Goal: Task Accomplishment & Management: Use online tool/utility

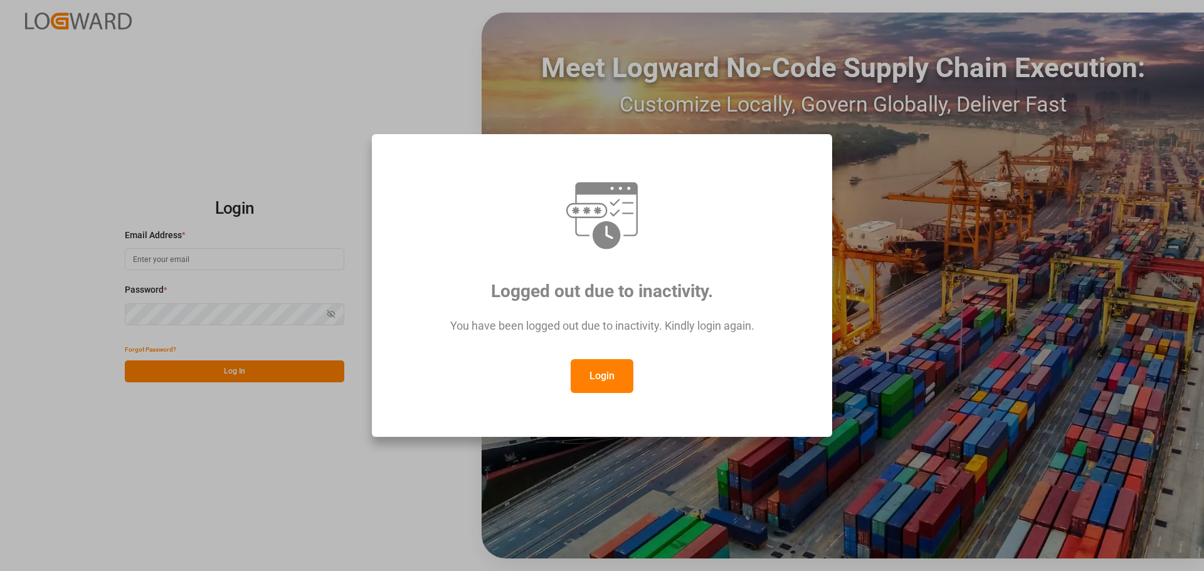
click at [582, 362] on button "Login" at bounding box center [602, 376] width 63 height 34
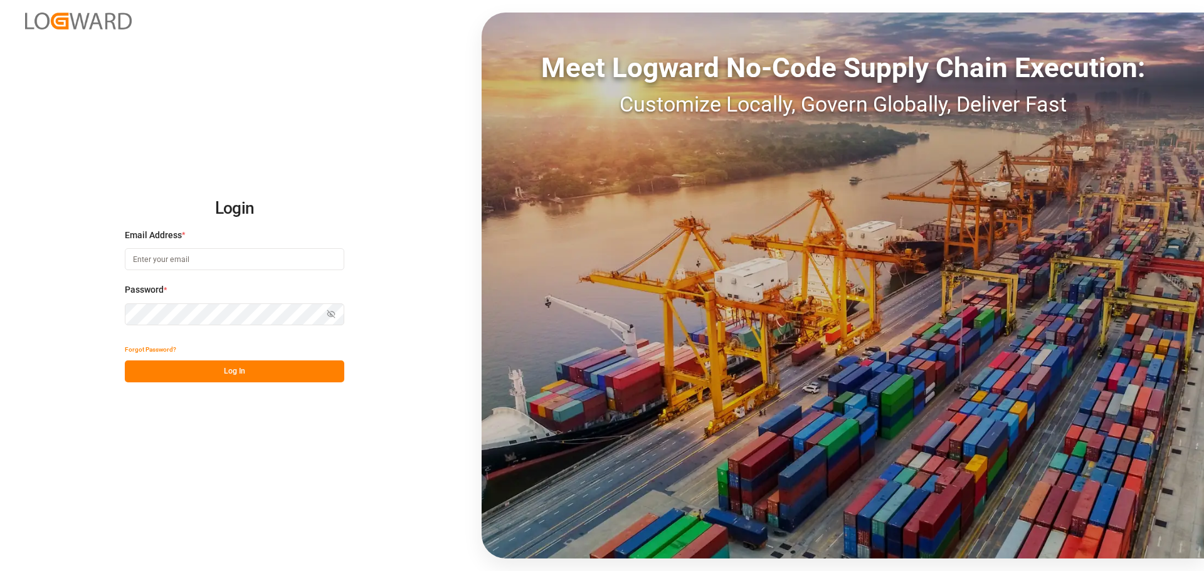
click at [233, 253] on input at bounding box center [235, 259] width 220 height 22
type input "[PERSON_NAME][EMAIL_ADDRESS][PERSON_NAME][DOMAIN_NAME]"
click at [182, 331] on div "Password * Show password Password is required." at bounding box center [235, 311] width 220 height 55
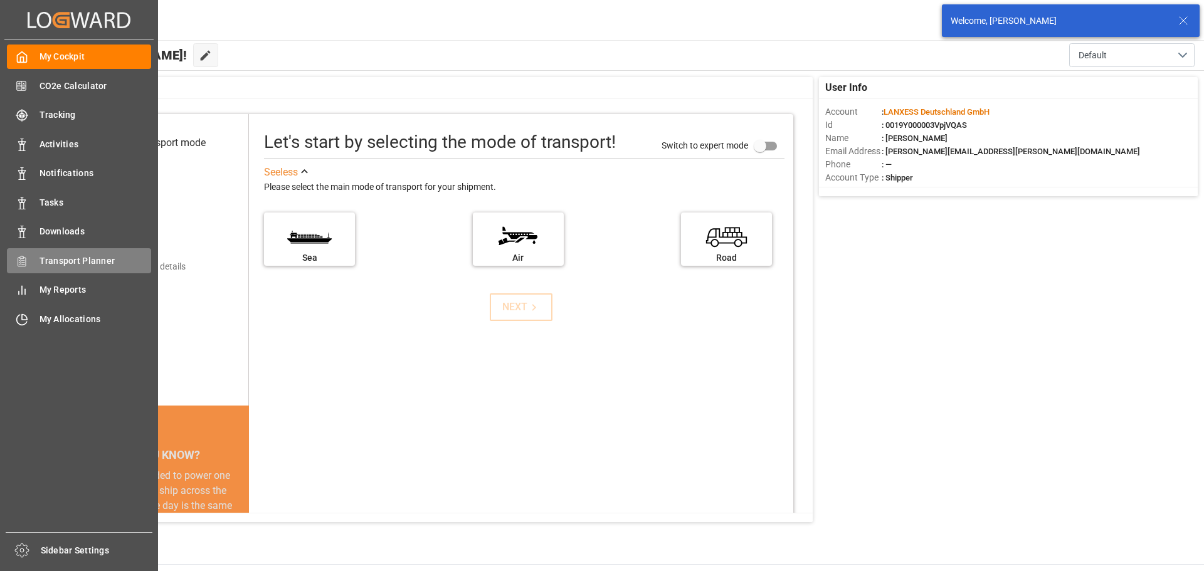
click at [57, 251] on div "Transport Planner Transport Planner" at bounding box center [79, 260] width 144 height 24
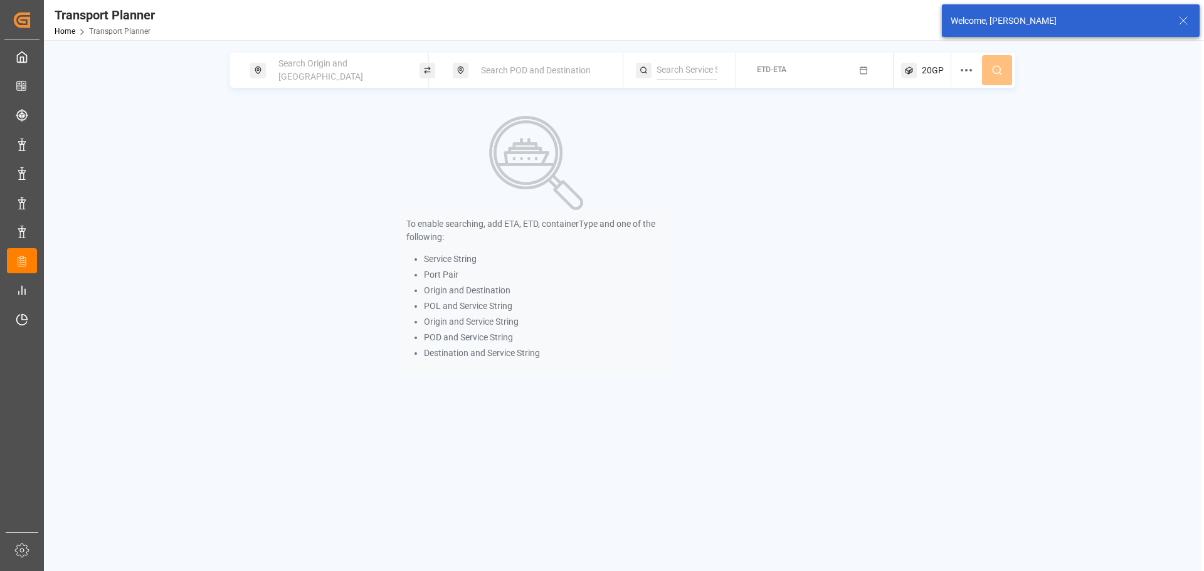
click at [317, 78] on div "Search Origin and [GEOGRAPHIC_DATA]" at bounding box center [339, 70] width 136 height 36
click at [325, 161] on input at bounding box center [328, 170] width 126 height 19
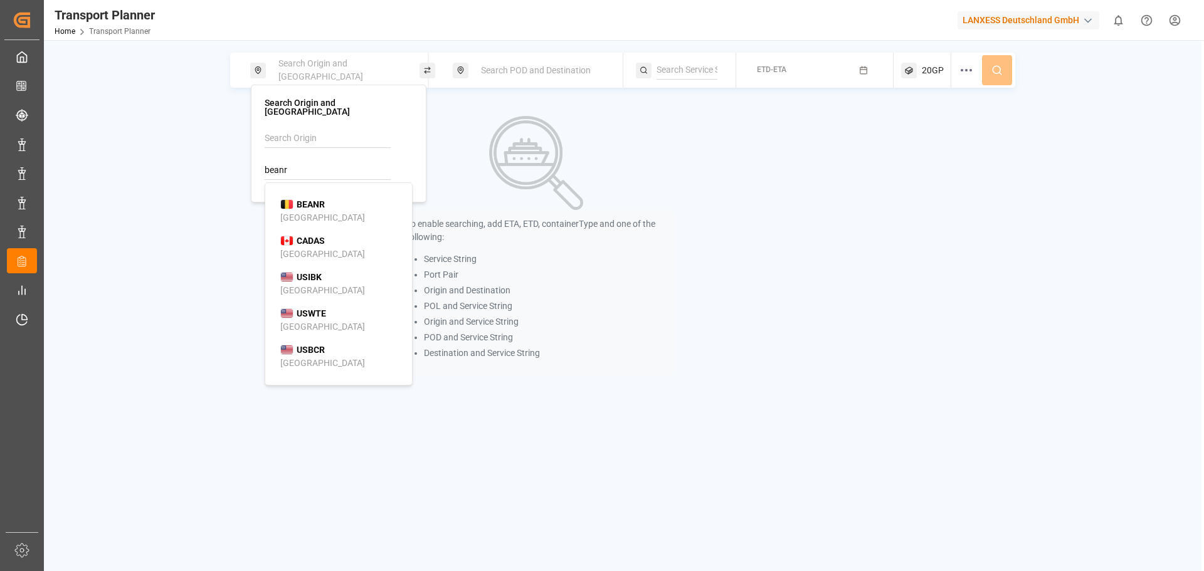
click at [361, 193] on li "BEANR [GEOGRAPHIC_DATA]" at bounding box center [341, 211] width 142 height 36
click at [297, 211] on div "[GEOGRAPHIC_DATA]" at bounding box center [322, 217] width 85 height 13
type input "BEANR"
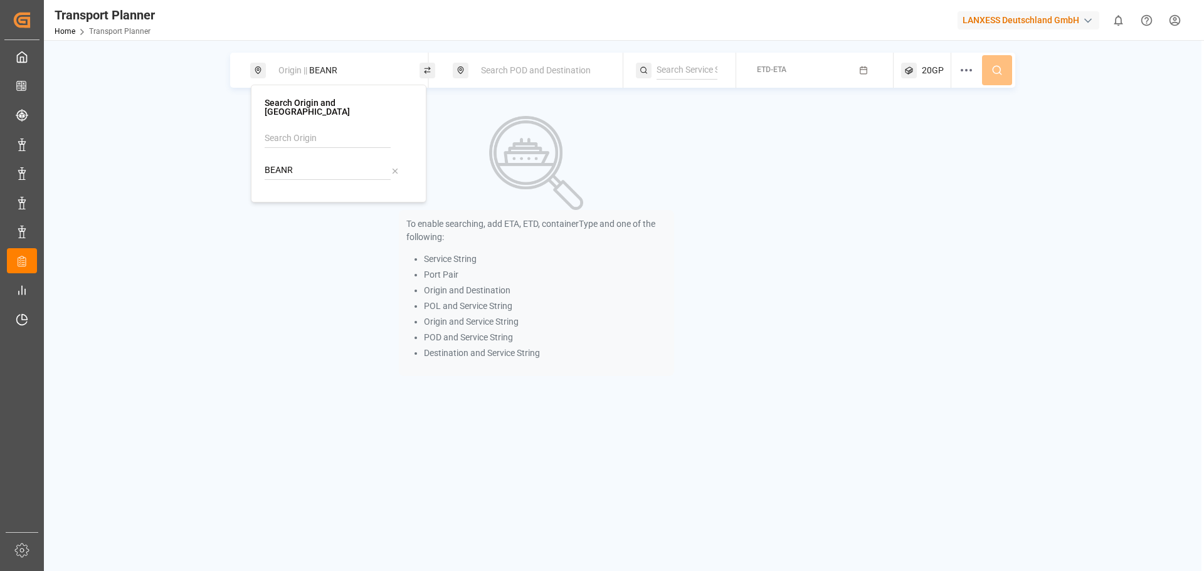
click at [547, 78] on div "Search POD and Destination" at bounding box center [542, 70] width 136 height 23
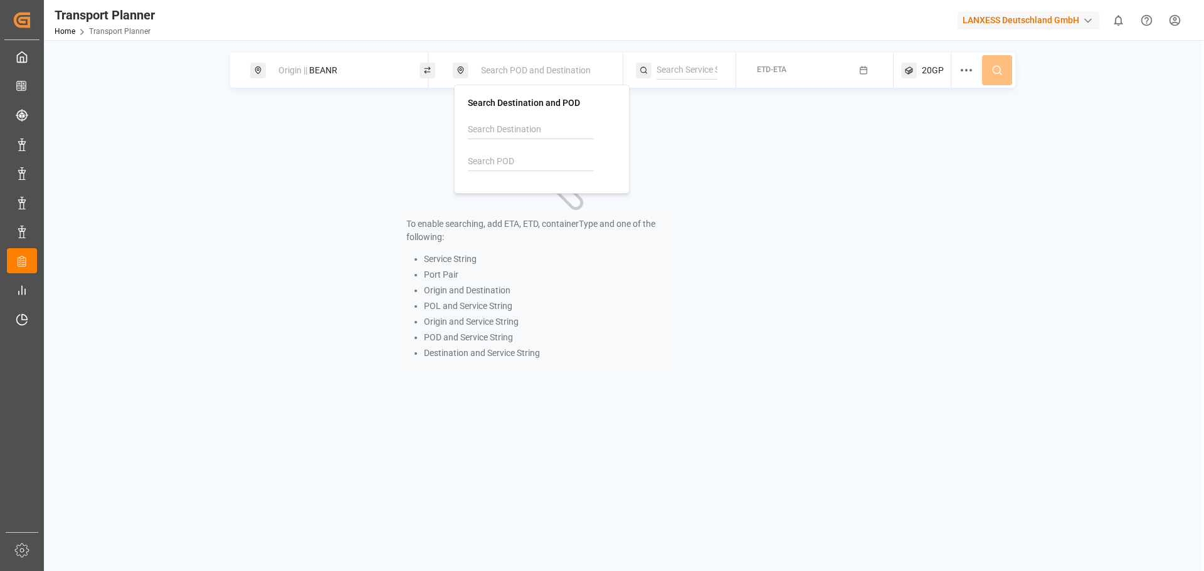
click at [518, 175] on div at bounding box center [542, 150] width 148 height 60
click at [519, 166] on input at bounding box center [531, 161] width 126 height 19
click at [506, 130] on input at bounding box center [531, 129] width 126 height 19
click at [543, 189] on div "Tanjung Priok" at bounding box center [545, 187] width 122 height 13
type input "Tanjung Priok"
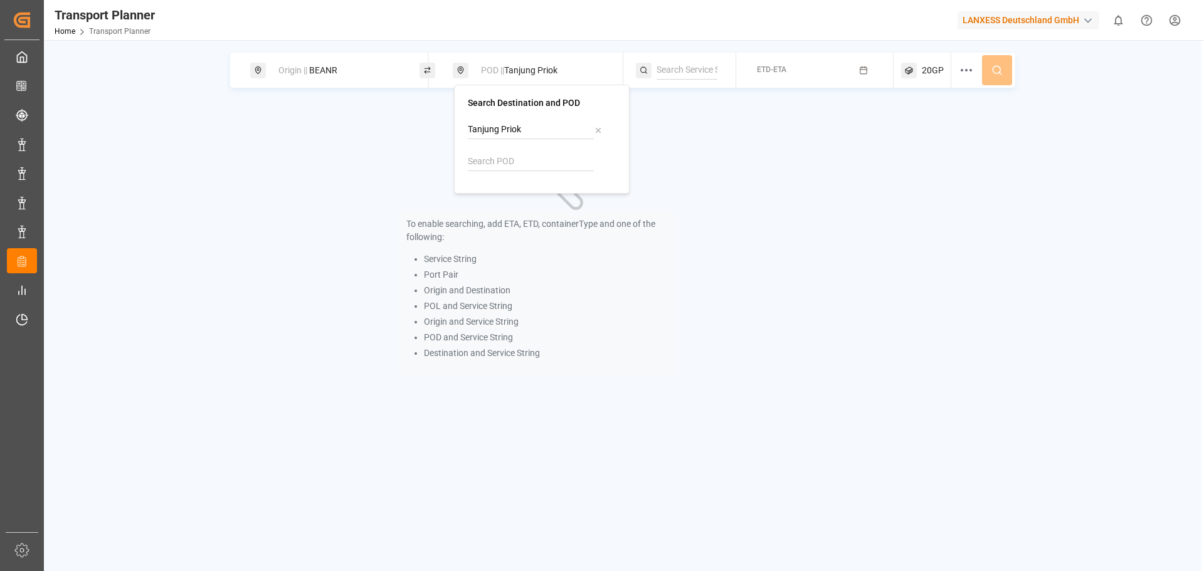
click at [824, 76] on button "ETD-ETA" at bounding box center [815, 70] width 142 height 24
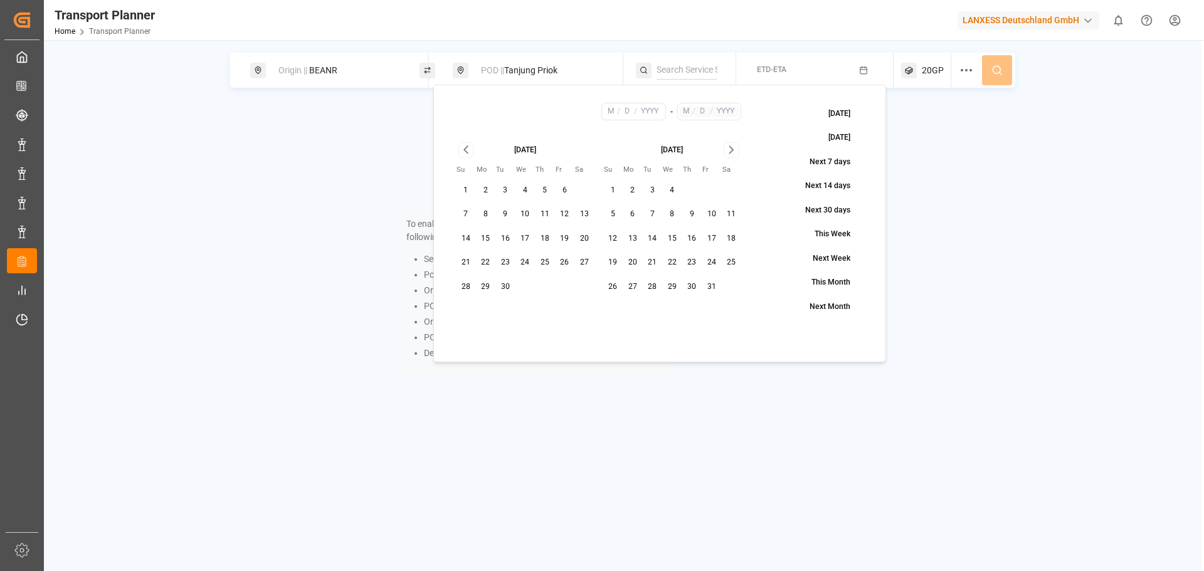
click at [568, 238] on button "19" at bounding box center [565, 239] width 20 height 20
type input "9"
type input "19"
type input "2025"
click at [735, 151] on icon "Go to next month" at bounding box center [732, 149] width 14 height 15
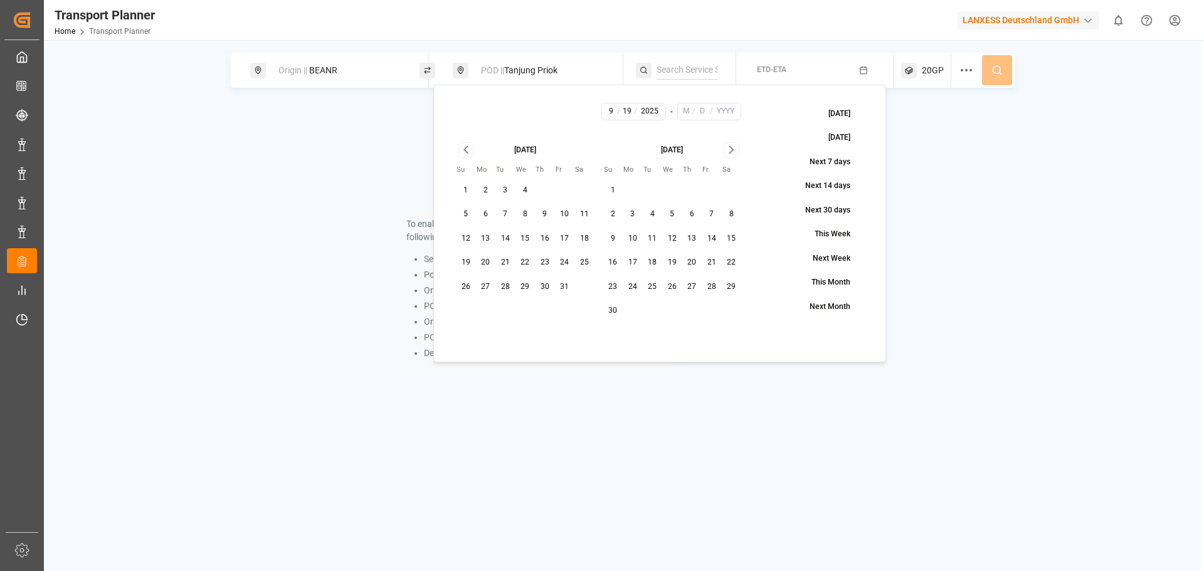
click at [735, 151] on icon "Go to next month" at bounding box center [732, 149] width 14 height 15
click at [612, 285] on button "28" at bounding box center [613, 287] width 20 height 20
type input "12"
type input "28"
type input "2025"
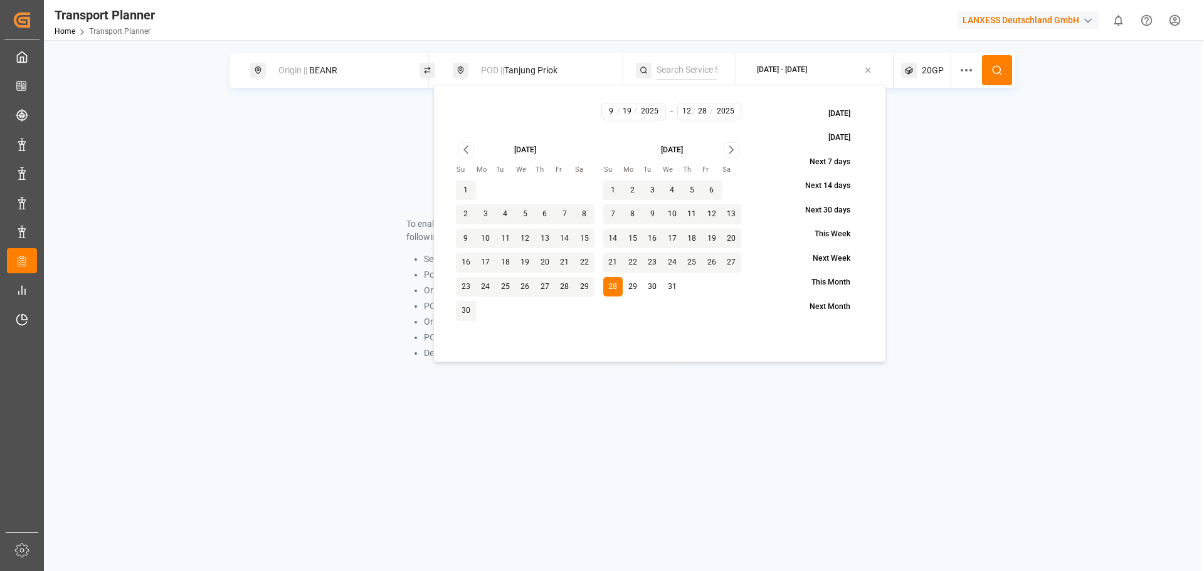
click at [1009, 78] on button at bounding box center [997, 70] width 30 height 30
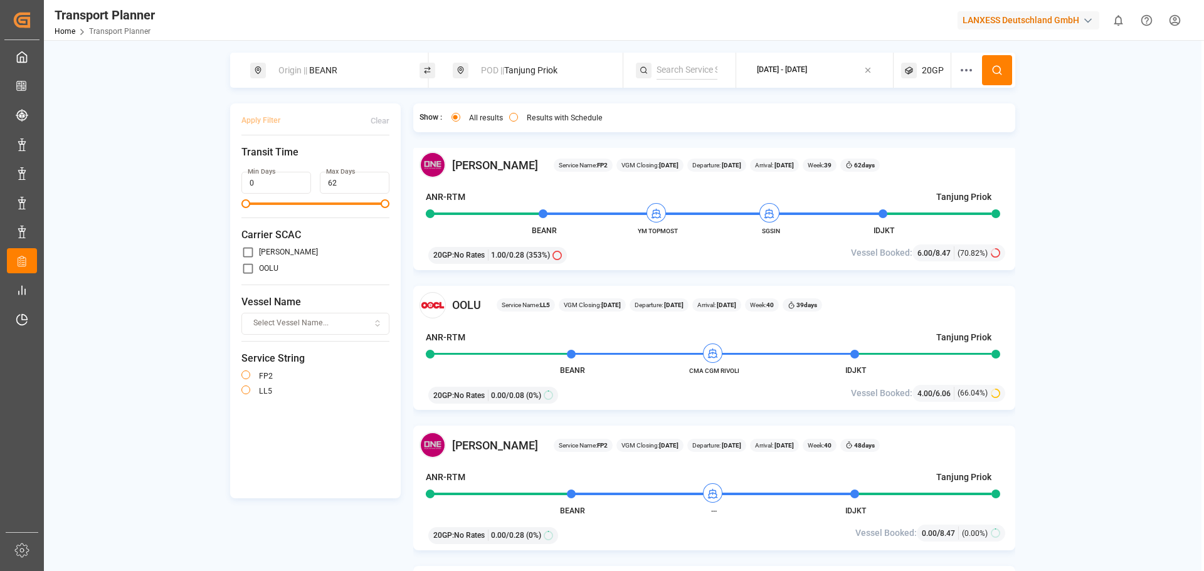
scroll to position [1694, 0]
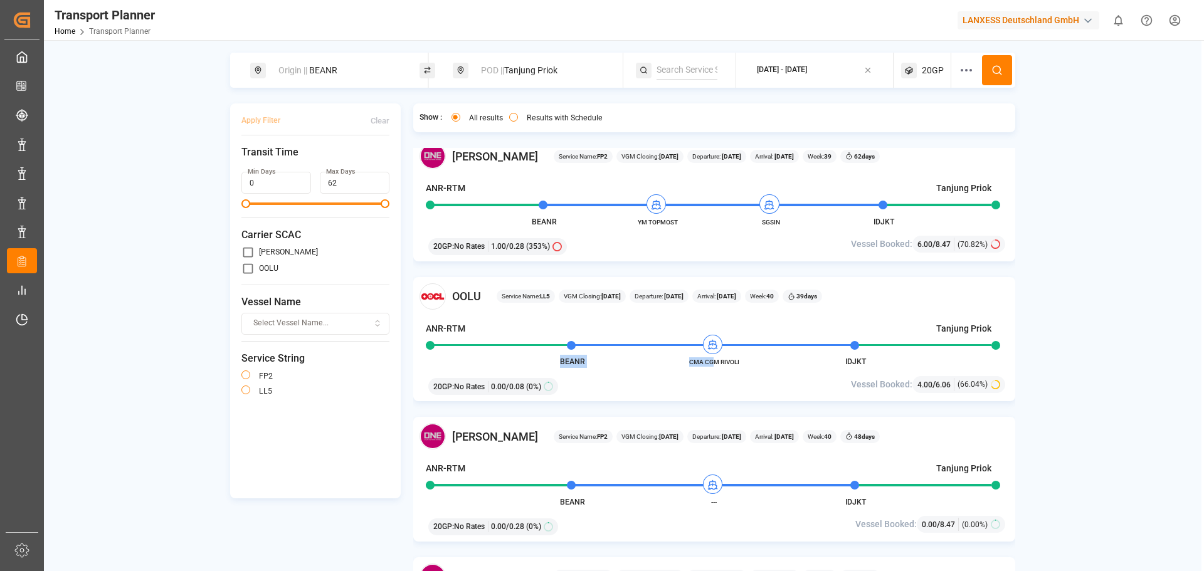
drag, startPoint x: 750, startPoint y: 364, endPoint x: 715, endPoint y: 367, distance: 35.3
click at [715, 367] on div "OOLU Service Name: LL5 VGM Closing: [DATE] Departure: [DATE] Arrival: [DATE] We…" at bounding box center [714, 339] width 603 height 125
click at [715, 367] on span "CMA CGM RIVOLI" at bounding box center [714, 362] width 69 height 9
drag, startPoint x: 688, startPoint y: 364, endPoint x: 740, endPoint y: 361, distance: 52.8
click at [740, 361] on span "CMA CGM RIVOLI" at bounding box center [714, 362] width 69 height 9
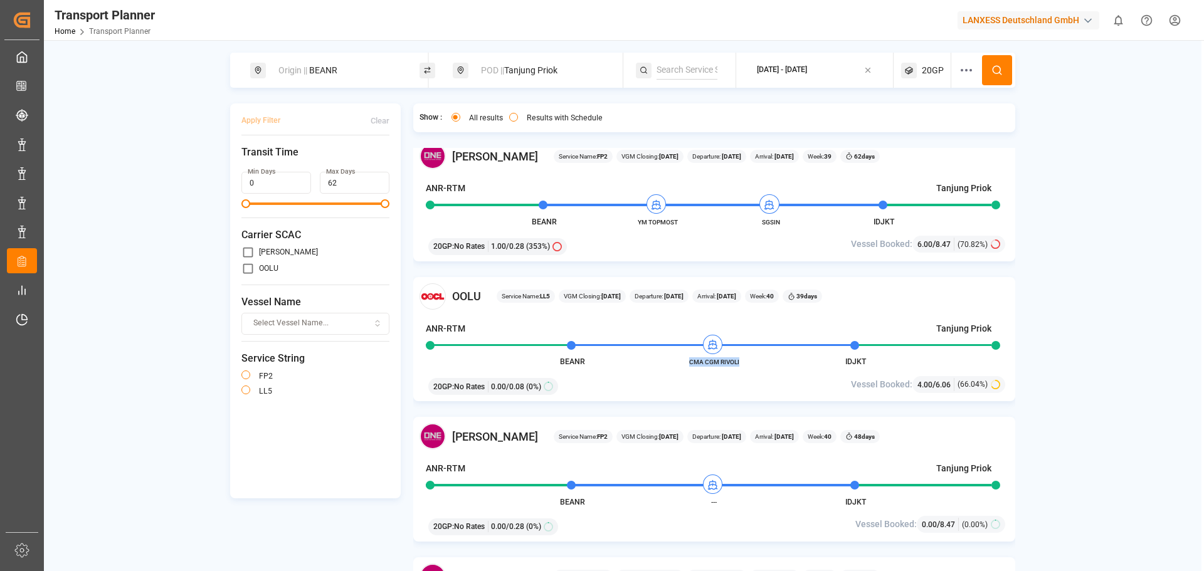
copy span "CMA CGM RIVOLI"
